Goal: Task Accomplishment & Management: Manage account settings

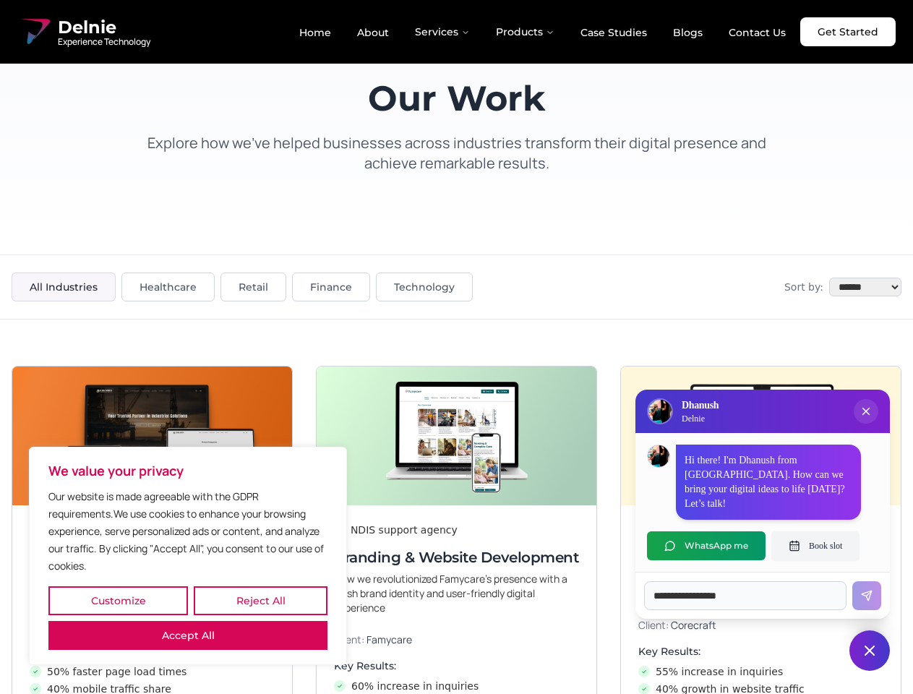
click at [118, 601] on button "Customize" at bounding box center [118, 600] width 140 height 29
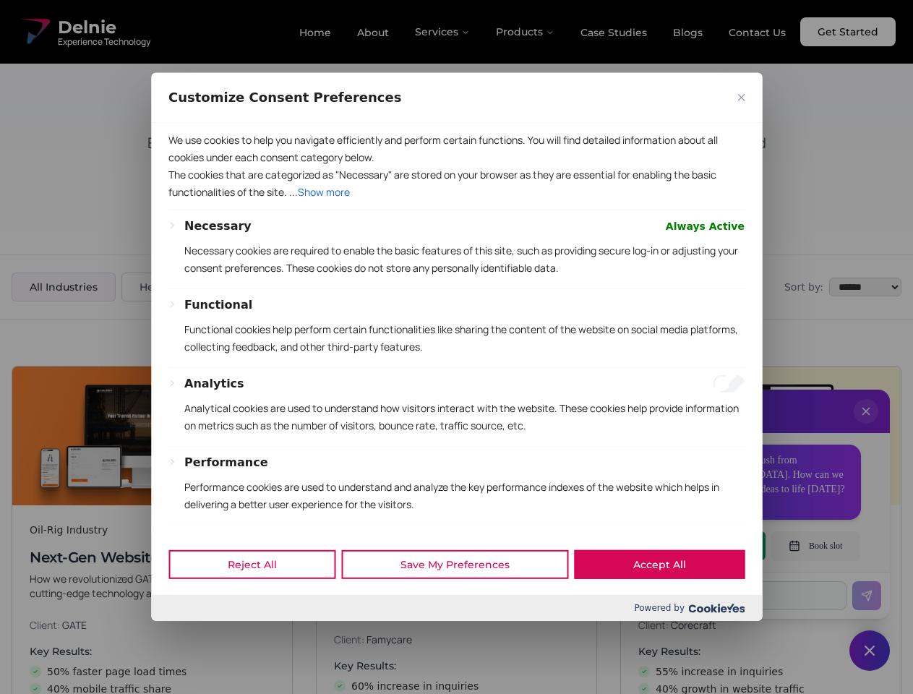
click at [260, 601] on div at bounding box center [456, 347] width 913 height 694
click at [188, 166] on p "We use cookies to help you navigate efficiently and perform certain functions. …" at bounding box center [456, 149] width 576 height 35
click at [456, 347] on div "Necessary Always Active Necessary cookies are required to enable the basic feat…" at bounding box center [456, 442] width 576 height 448
click at [866, 426] on div at bounding box center [456, 347] width 913 height 694
click at [707, 546] on div "Reject All Save My Preferences Accept All" at bounding box center [456, 564] width 611 height 61
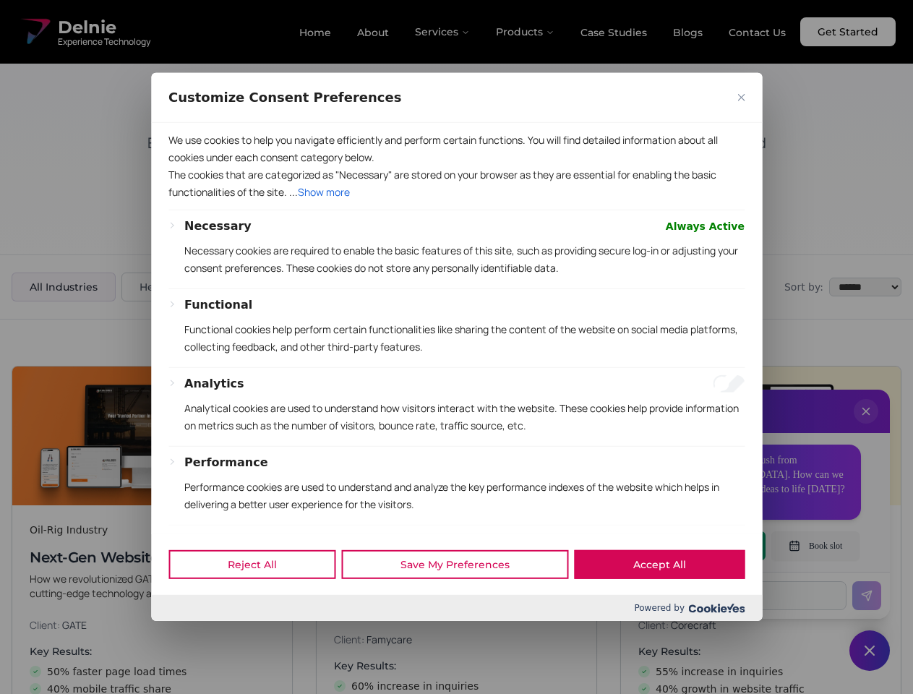
click at [816, 546] on div at bounding box center [456, 347] width 913 height 694
click at [870, 651] on div at bounding box center [456, 347] width 913 height 694
click at [443, 32] on div at bounding box center [456, 347] width 913 height 694
click at [526, 32] on div at bounding box center [456, 347] width 913 height 694
